Goal: Check status

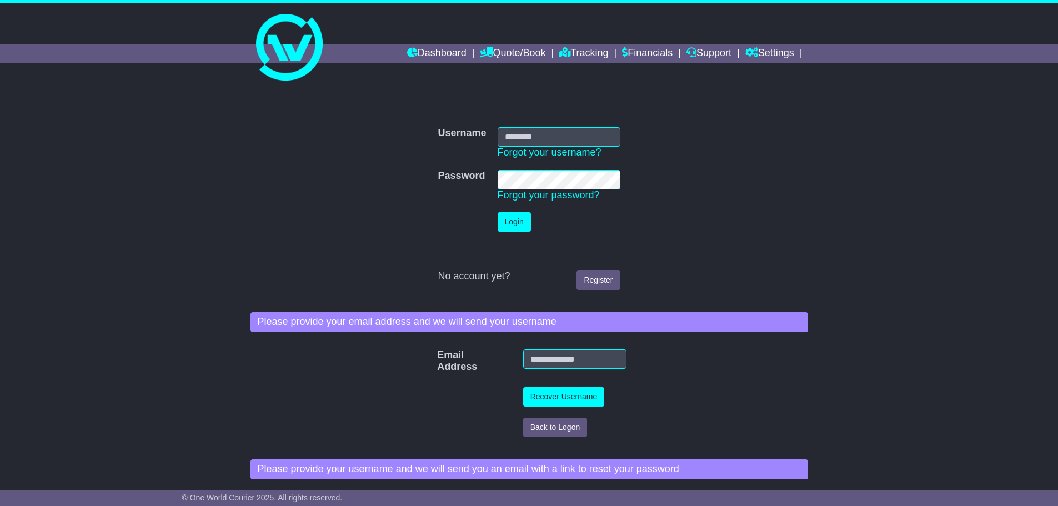
type input "**********"
click at [502, 216] on button "Login" at bounding box center [514, 221] width 33 height 19
